Goal: Check status

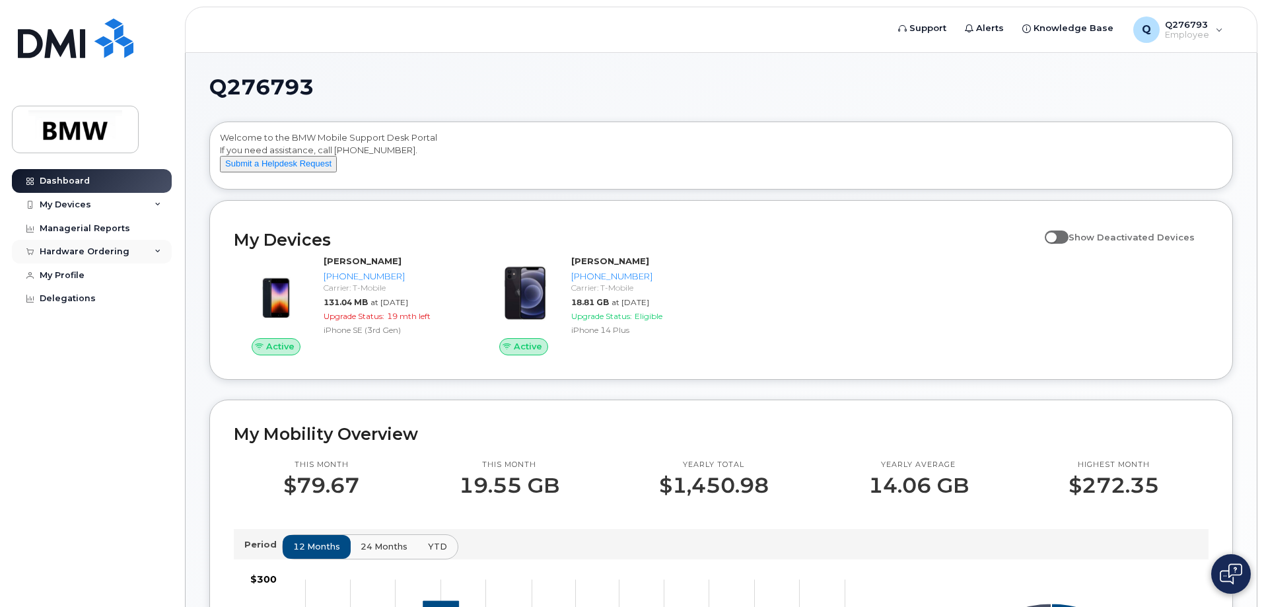
click at [72, 246] on div "Hardware Ordering" at bounding box center [92, 252] width 160 height 24
click at [79, 279] on div "My Orders" at bounding box center [70, 276] width 48 height 12
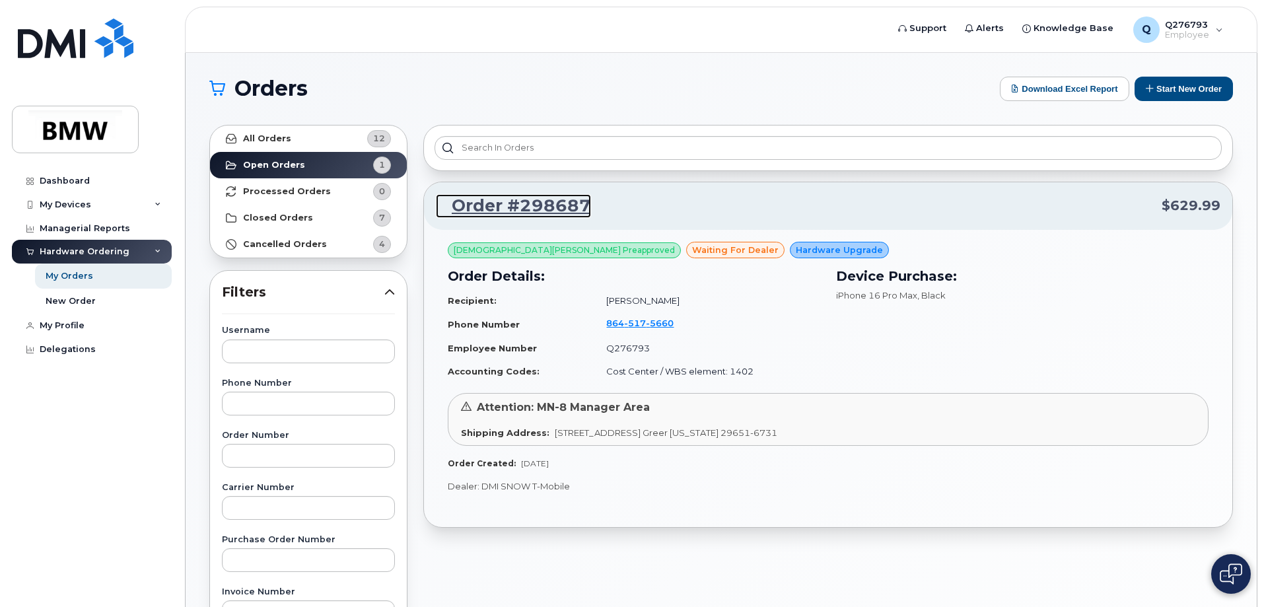
click at [516, 205] on link "Order #298687" at bounding box center [513, 206] width 155 height 24
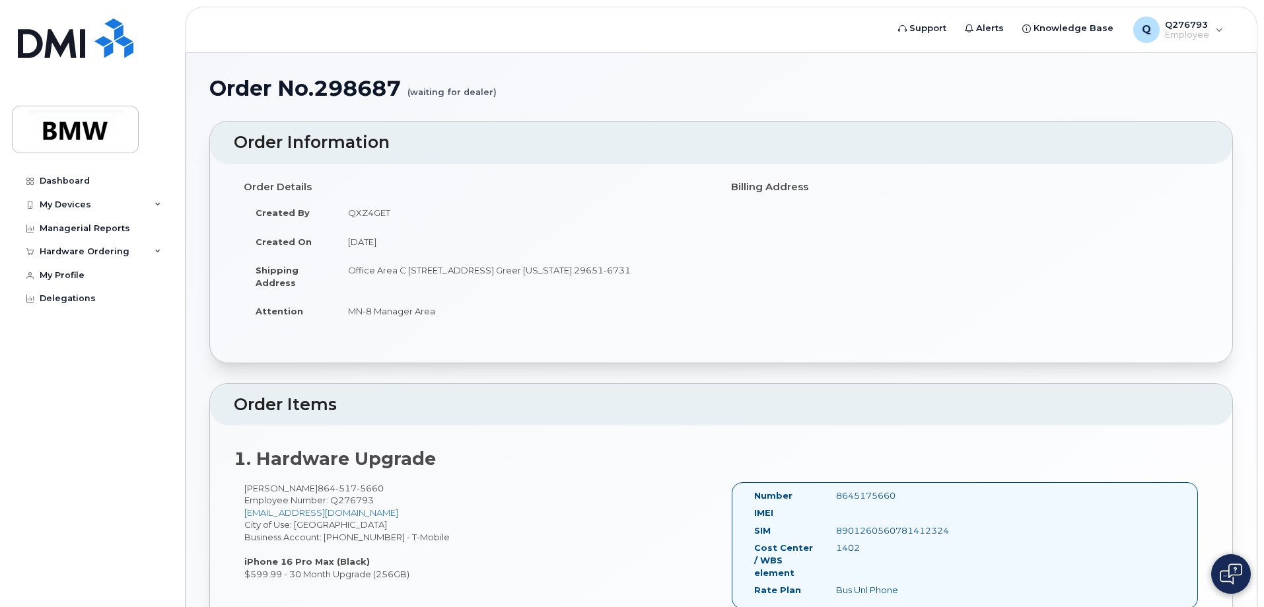
drag, startPoint x: 1261, startPoint y: 194, endPoint x: 1259, endPoint y: 308, distance: 113.6
click at [1259, 308] on body "Support Alerts Knowledge Base Q Q276793 Employee English Français Sign out Dash…" at bounding box center [632, 452] width 1264 height 904
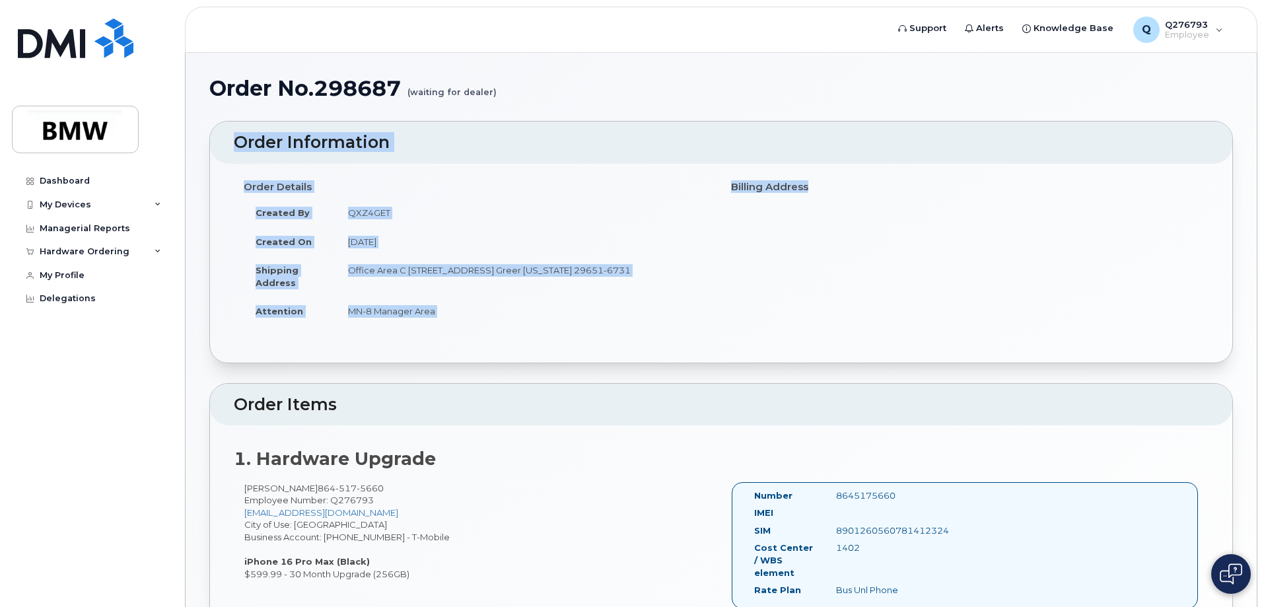
drag, startPoint x: 1263, startPoint y: 121, endPoint x: 1231, endPoint y: 267, distance: 150.0
click at [1231, 267] on body "Support Alerts Knowledge Base Q Q276793 Employee English Français Sign out Dash…" at bounding box center [632, 452] width 1264 height 904
click at [1231, 267] on div "Order Details Created By QXZ4GET Created On [DATE] Shipping Address Office Area…" at bounding box center [721, 263] width 1022 height 199
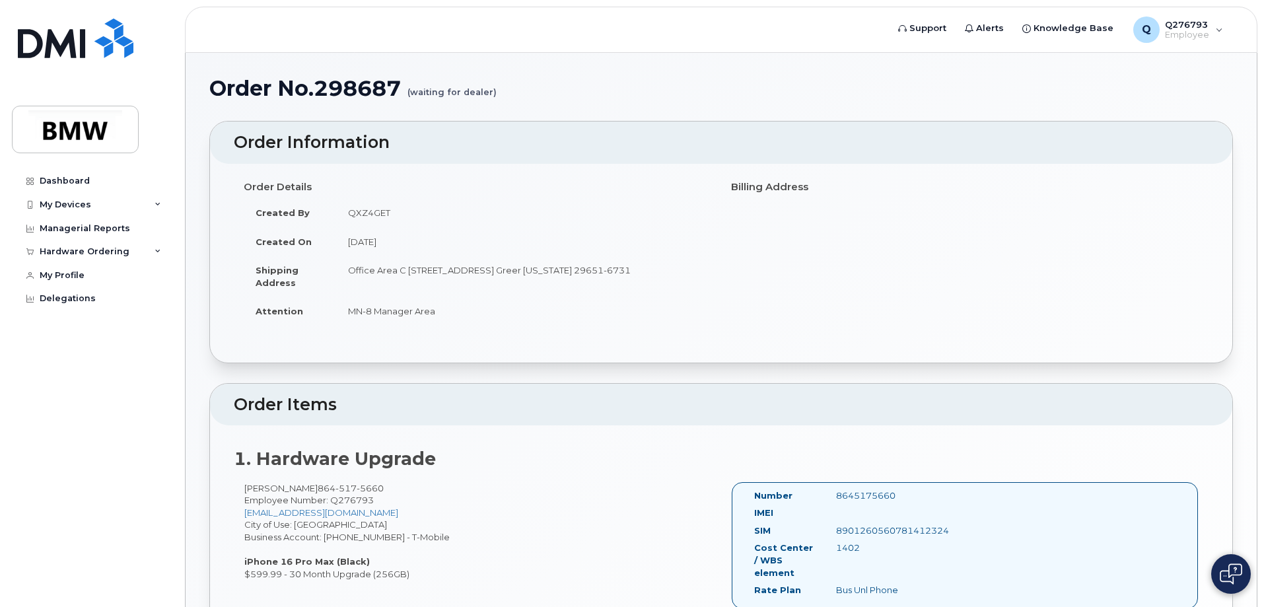
click at [1231, 267] on div "Order Details Created By QXZ4GET Created On [DATE] Shipping Address Office Area…" at bounding box center [721, 263] width 1022 height 199
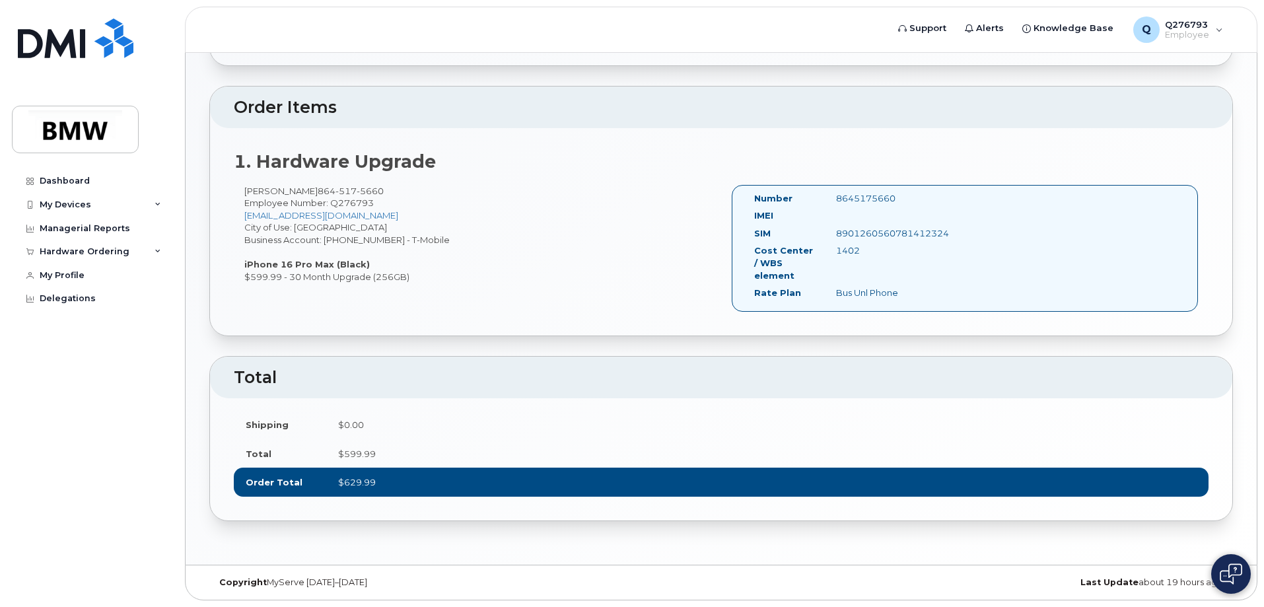
drag, startPoint x: 1260, startPoint y: 347, endPoint x: 1257, endPoint y: 267, distance: 80.6
click at [1257, 267] on body "Support Alerts Knowledge Base Q Q276793 Employee English Français Sign out Dash…" at bounding box center [632, 155] width 1264 height 904
drag, startPoint x: 1259, startPoint y: 244, endPoint x: 1235, endPoint y: 141, distance: 105.7
click at [1235, 141] on body "Support Alerts Knowledge Base Q Q276793 Employee English Français Sign out Dash…" at bounding box center [632, 155] width 1264 height 904
click at [1235, 141] on div "Order No.298687 (waiting for dealer) × Share This Order If you want to allow ot…" at bounding box center [721, 160] width 1071 height 809
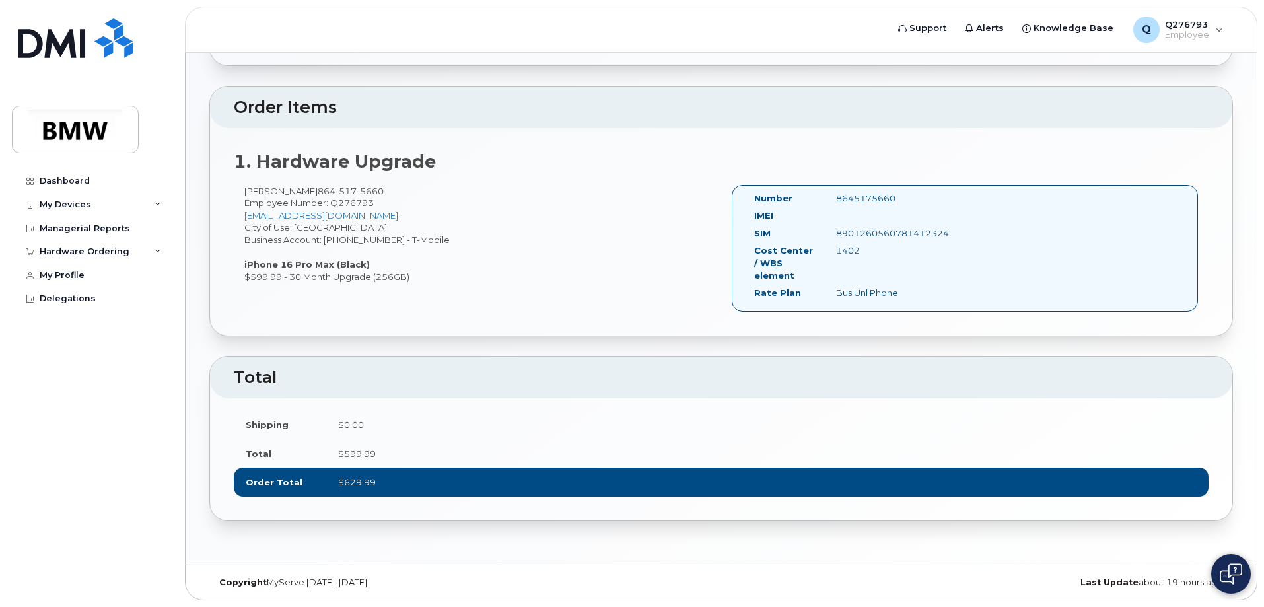
scroll to position [0, 0]
